Goal: Information Seeking & Learning: Learn about a topic

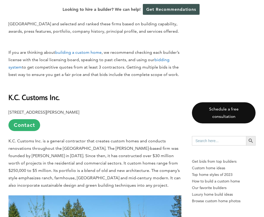
scroll to position [307, 0]
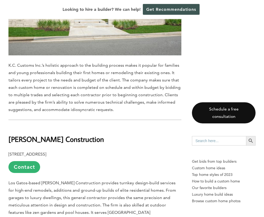
scroll to position [552, 0]
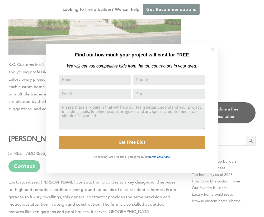
click at [214, 48] on icon at bounding box center [213, 49] width 4 height 4
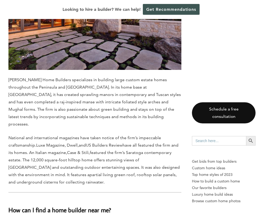
scroll to position [3314, 0]
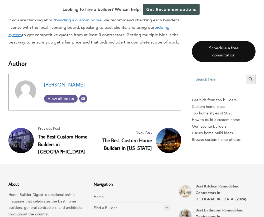
scroll to position [4767, 0]
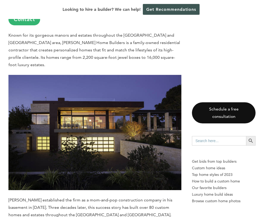
scroll to position [4581, 0]
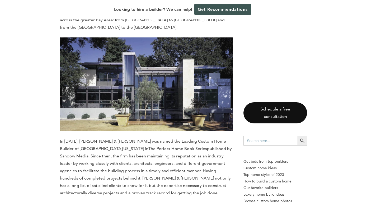
scroll to position [4306, 0]
